Goal: Transaction & Acquisition: Purchase product/service

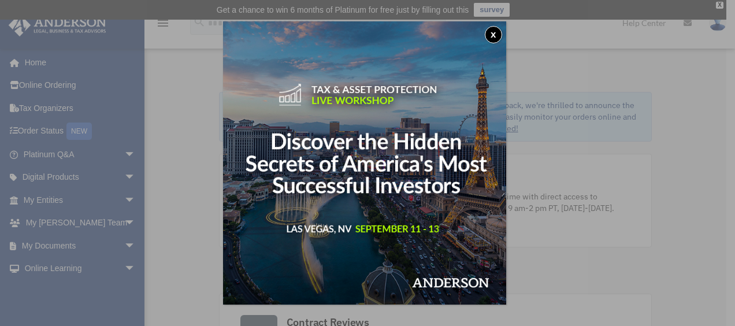
click at [499, 32] on button "x" at bounding box center [493, 34] width 17 height 17
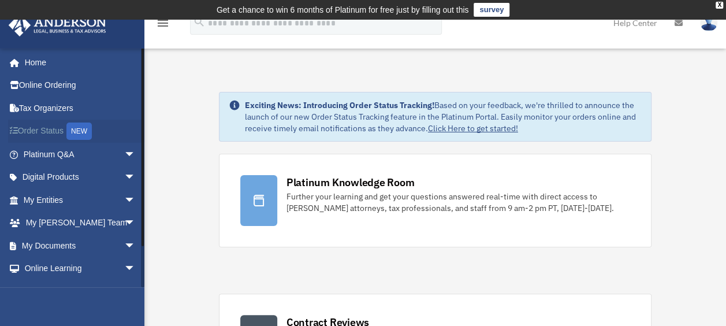
click at [59, 131] on link "Order Status NEW" at bounding box center [80, 132] width 145 height 24
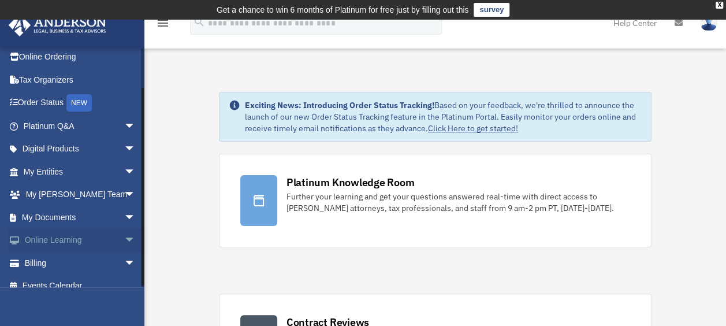
scroll to position [40, 0]
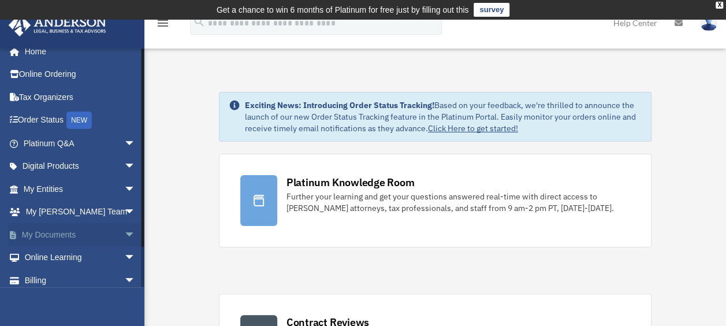
scroll to position [40, 0]
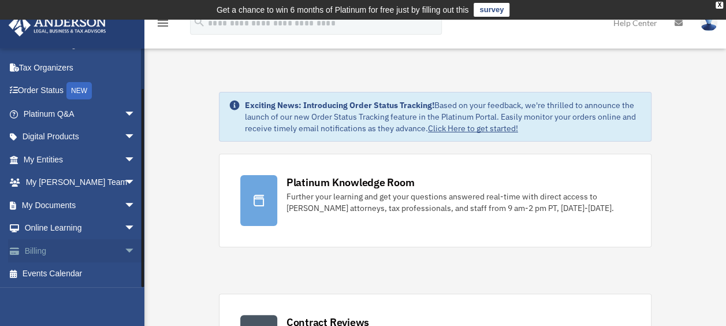
click at [124, 248] on span "arrow_drop_down" at bounding box center [135, 251] width 23 height 24
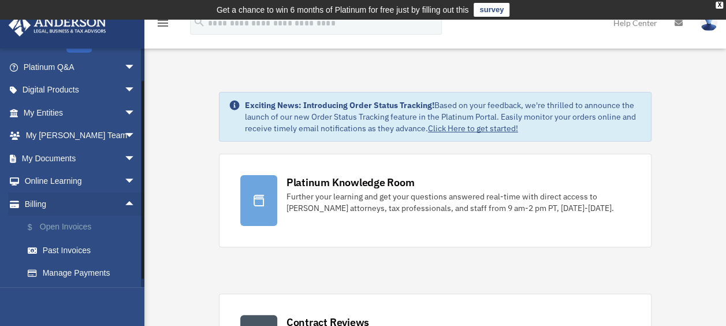
scroll to position [109, 0]
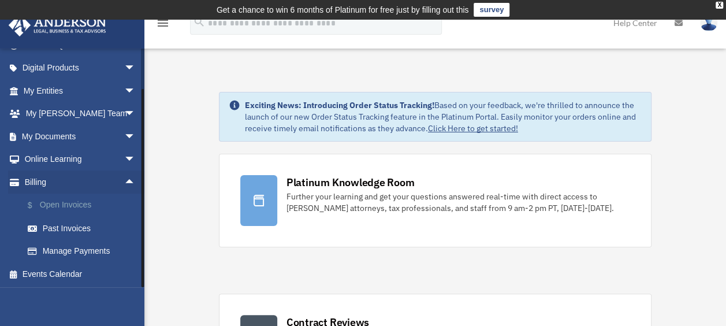
click at [90, 203] on link "$ Open Invoices" at bounding box center [84, 206] width 137 height 24
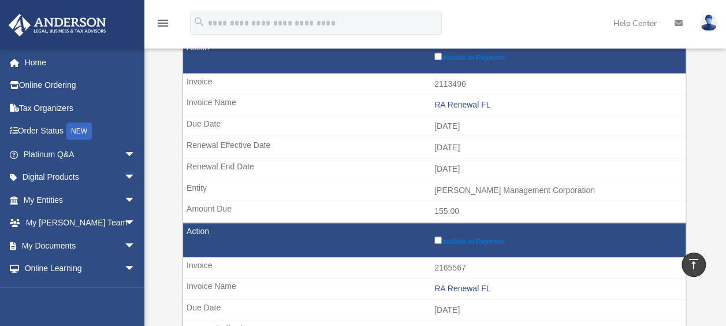
scroll to position [520, 0]
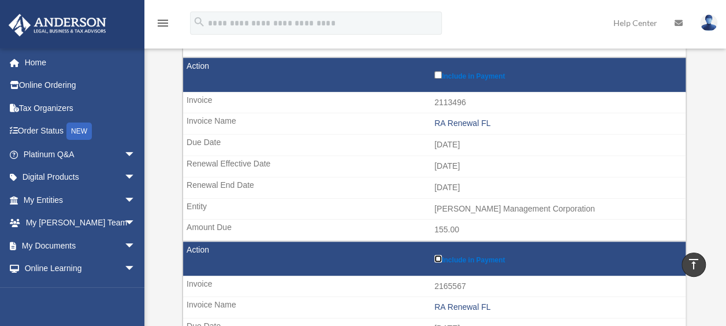
click at [437, 252] on label "Include in Payment" at bounding box center [557, 258] width 246 height 12
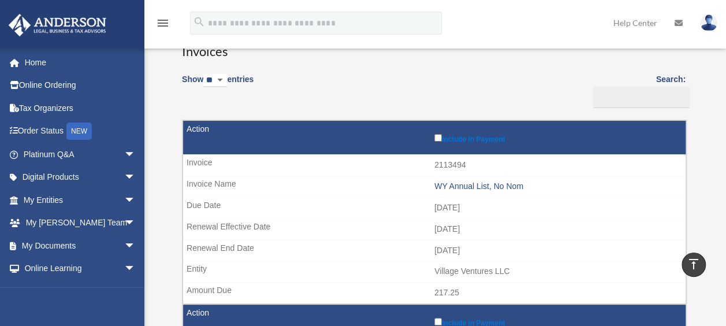
scroll to position [0, 0]
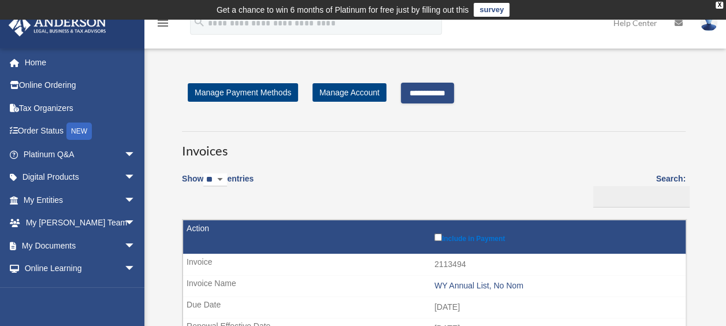
click at [426, 89] on input "**********" at bounding box center [427, 93] width 53 height 21
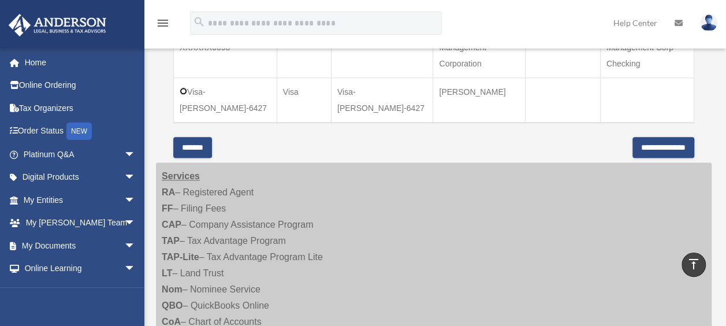
scroll to position [693, 0]
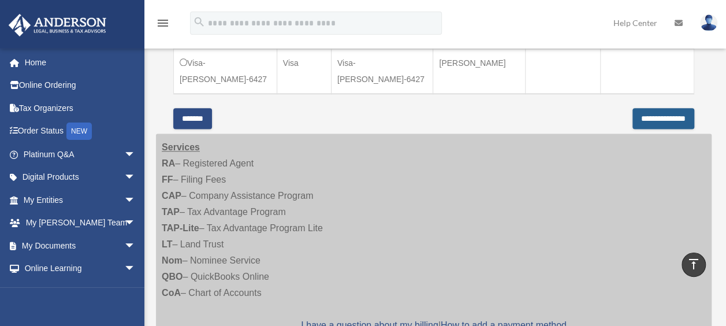
click at [638, 108] on input "**********" at bounding box center [664, 118] width 62 height 21
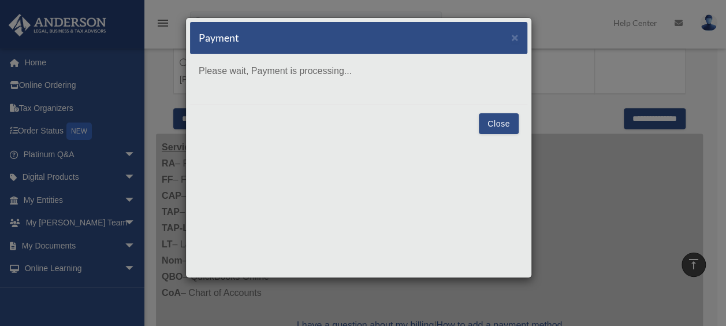
click at [501, 120] on button "Close" at bounding box center [499, 123] width 40 height 21
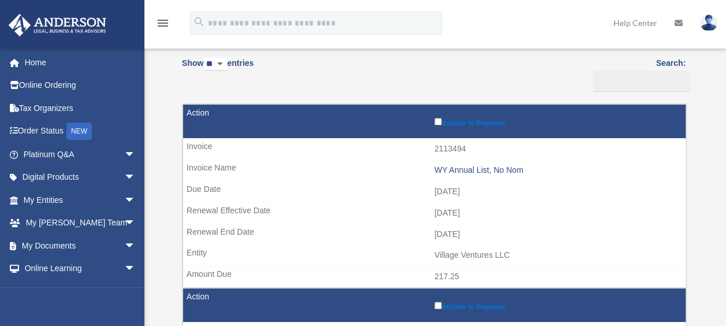
scroll to position [173, 0]
